Goal: Navigation & Orientation: Find specific page/section

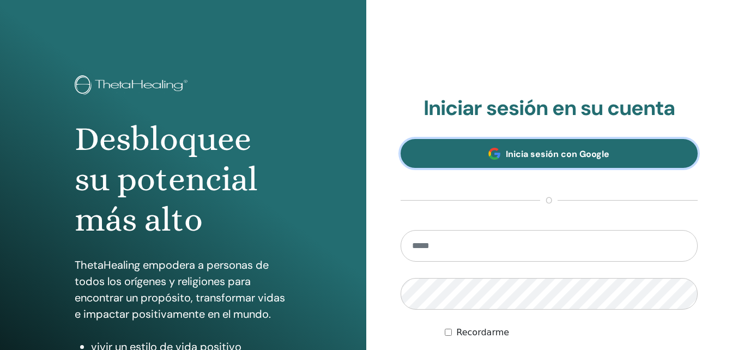
click at [528, 150] on span "Inicia sesión con Google" at bounding box center [558, 153] width 104 height 11
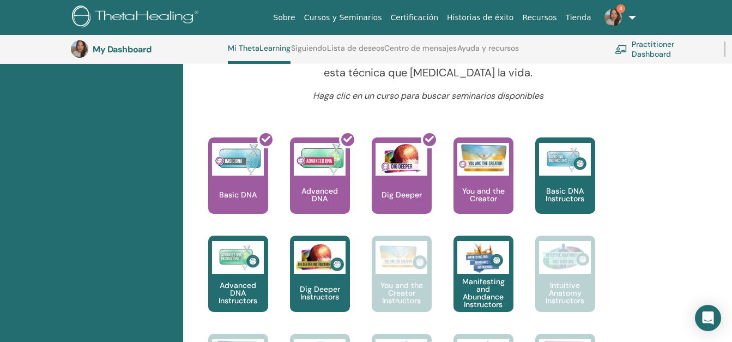
scroll to position [420, 0]
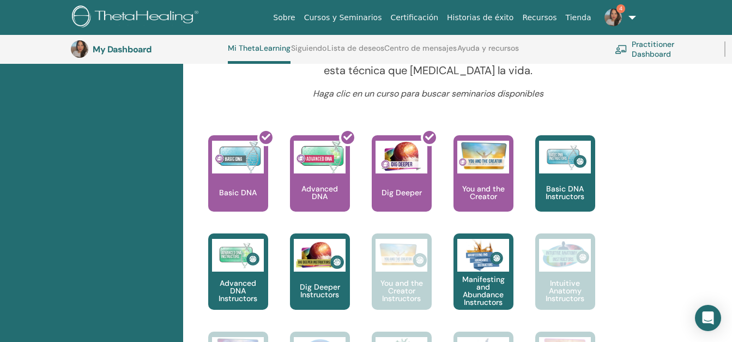
click at [620, 27] on link "4" at bounding box center [618, 17] width 45 height 35
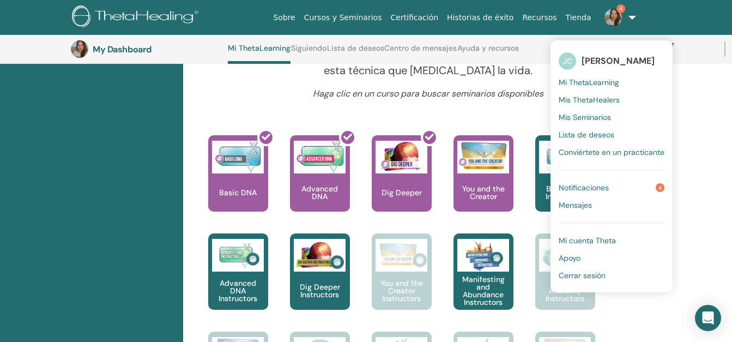
click at [609, 185] on span "Notificaciones" at bounding box center [584, 188] width 50 height 10
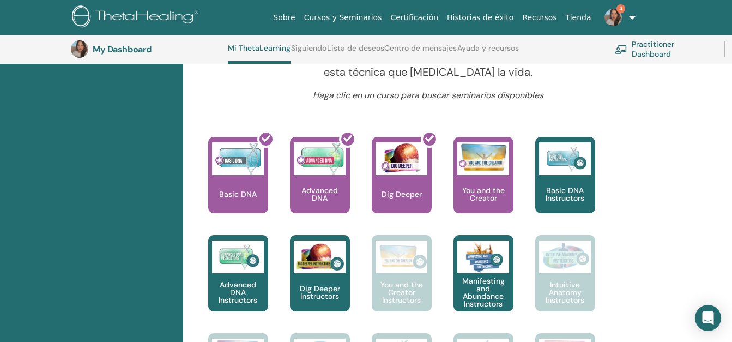
scroll to position [416, 0]
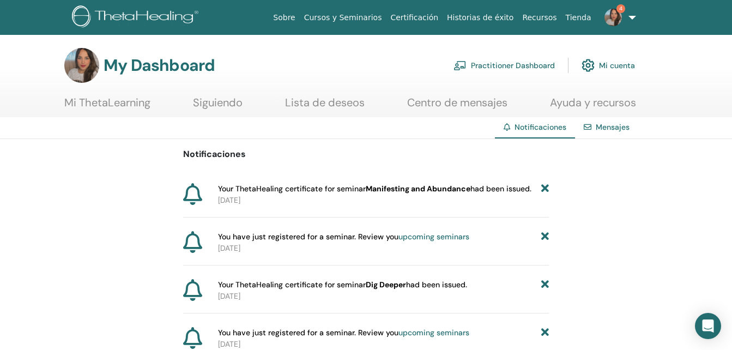
click at [608, 19] on img at bounding box center [613, 17] width 17 height 17
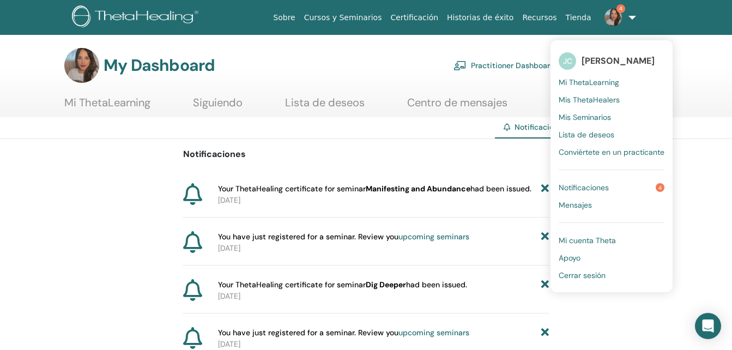
click at [131, 106] on link "Mi ThetaLearning" at bounding box center [107, 106] width 86 height 21
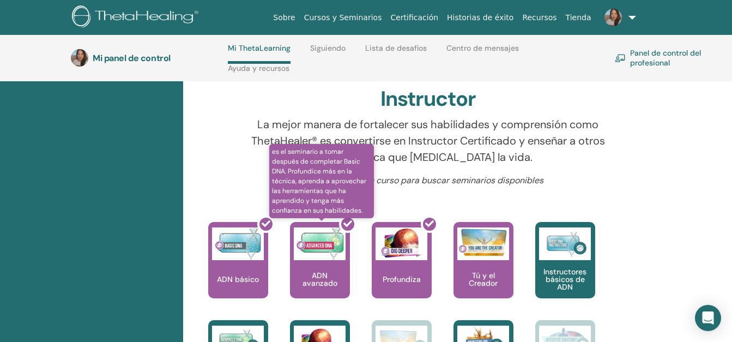
scroll to position [368, 0]
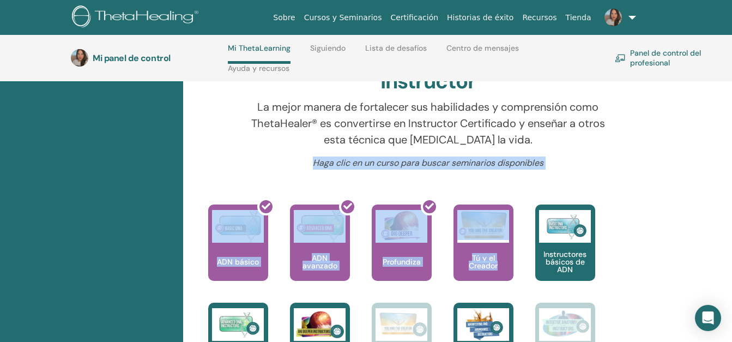
drag, startPoint x: 582, startPoint y: 189, endPoint x: 275, endPoint y: 161, distance: 308.1
drag, startPoint x: 275, startPoint y: 161, endPoint x: 241, endPoint y: 164, distance: 34.4
click at [241, 164] on div "Haga clic en un curso para buscar seminarios disponibles" at bounding box center [427, 167] width 389 height 22
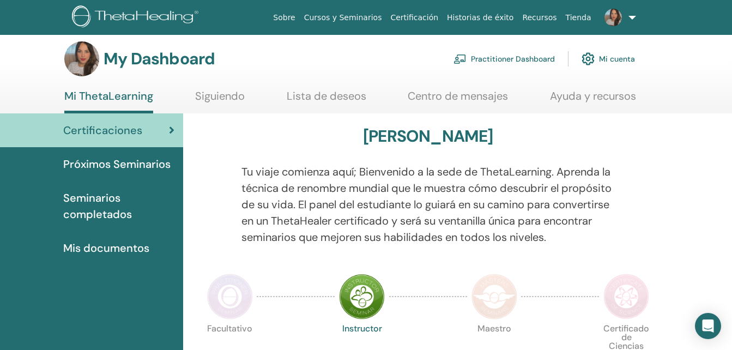
scroll to position [0, 0]
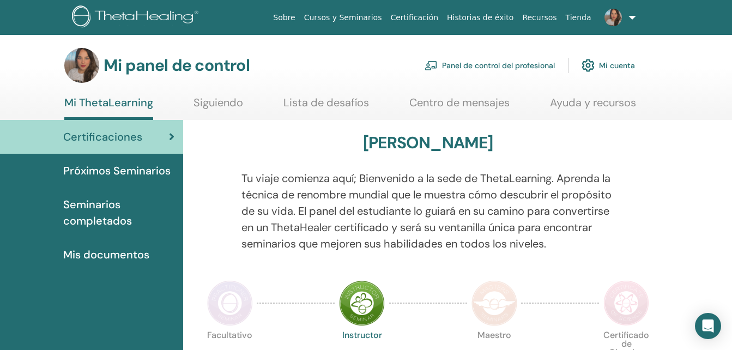
click at [87, 252] on span "Mis documentos" at bounding box center [106, 254] width 86 height 16
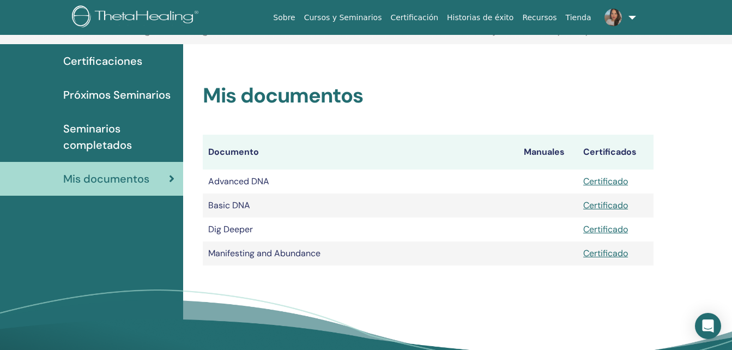
scroll to position [74, 0]
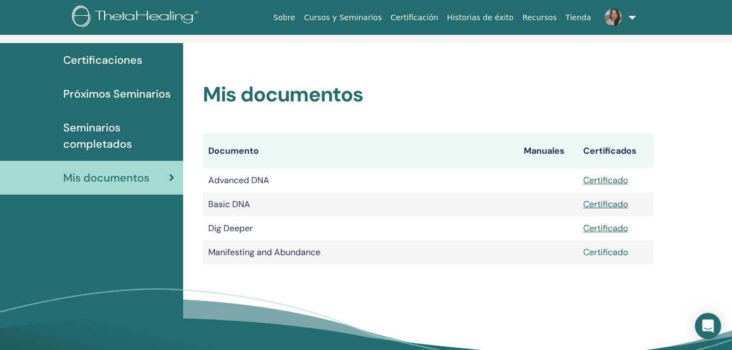
click at [597, 255] on link "Certificado" at bounding box center [605, 251] width 45 height 11
click at [608, 14] on img at bounding box center [613, 17] width 17 height 17
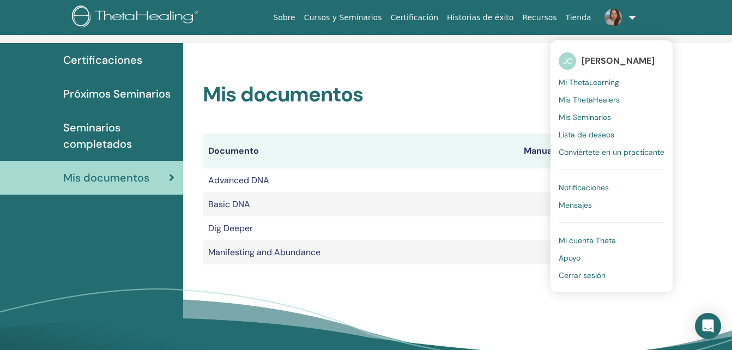
click at [581, 82] on span "Mi ThetaLearning" at bounding box center [589, 82] width 61 height 10
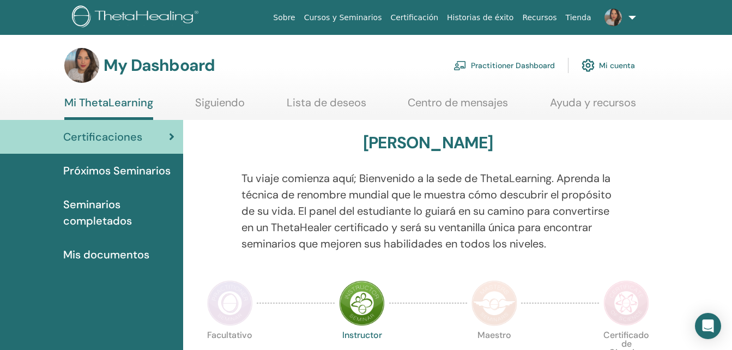
click at [229, 105] on link "Siguiendo" at bounding box center [220, 106] width 50 height 21
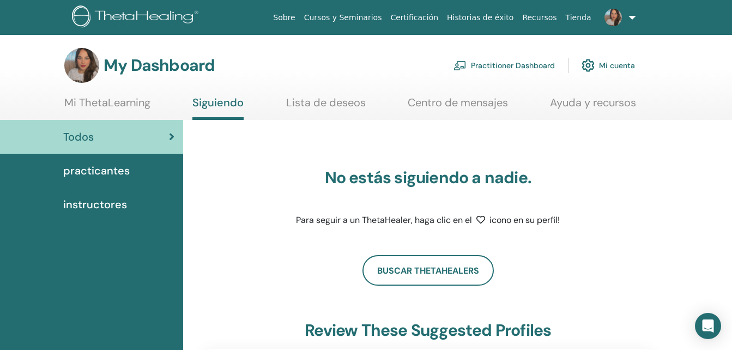
click at [324, 109] on link "Lista de deseos" at bounding box center [326, 106] width 80 height 21
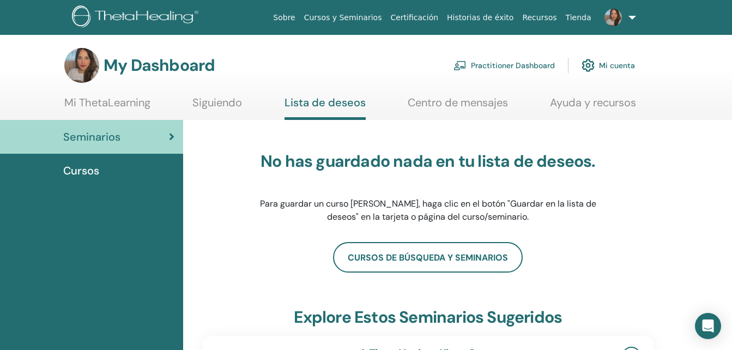
click at [94, 173] on span "Cursos" at bounding box center [81, 170] width 36 height 16
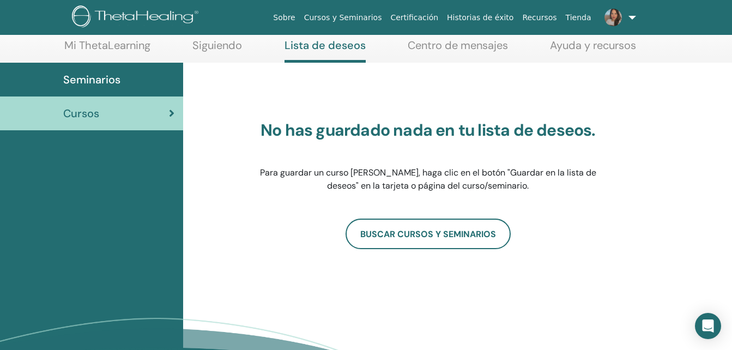
scroll to position [58, 0]
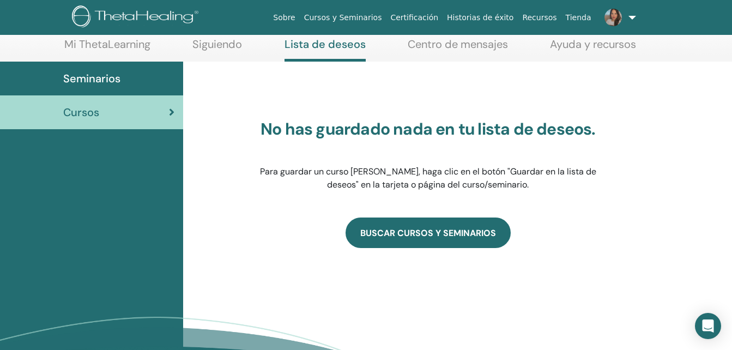
click at [384, 240] on link "BUSCAR CURSOS Y SEMINARIOS" at bounding box center [428, 232] width 165 height 31
